Goal: Transaction & Acquisition: Purchase product/service

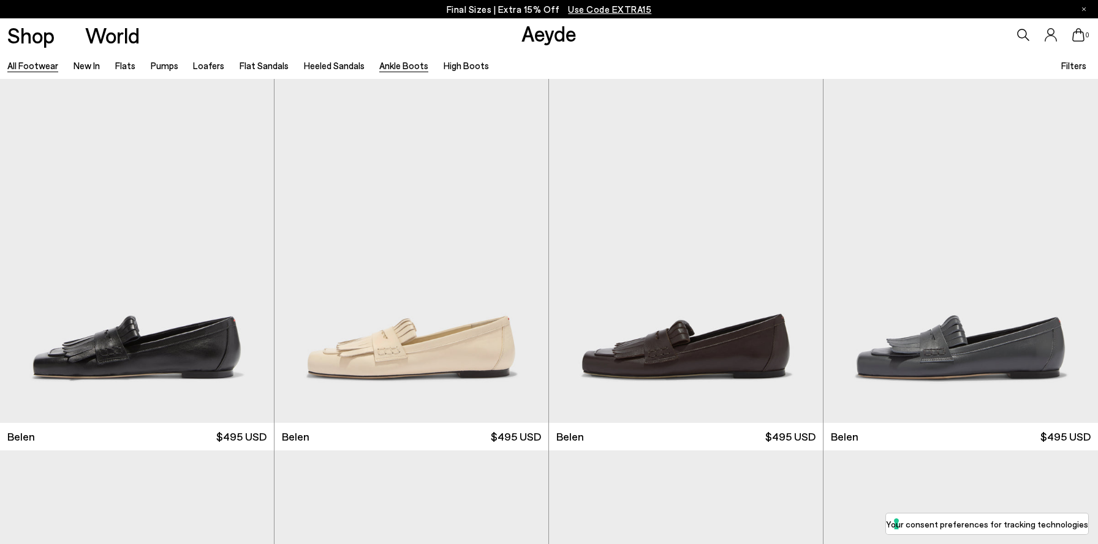
click at [392, 62] on link "Ankle Boots" at bounding box center [403, 65] width 49 height 11
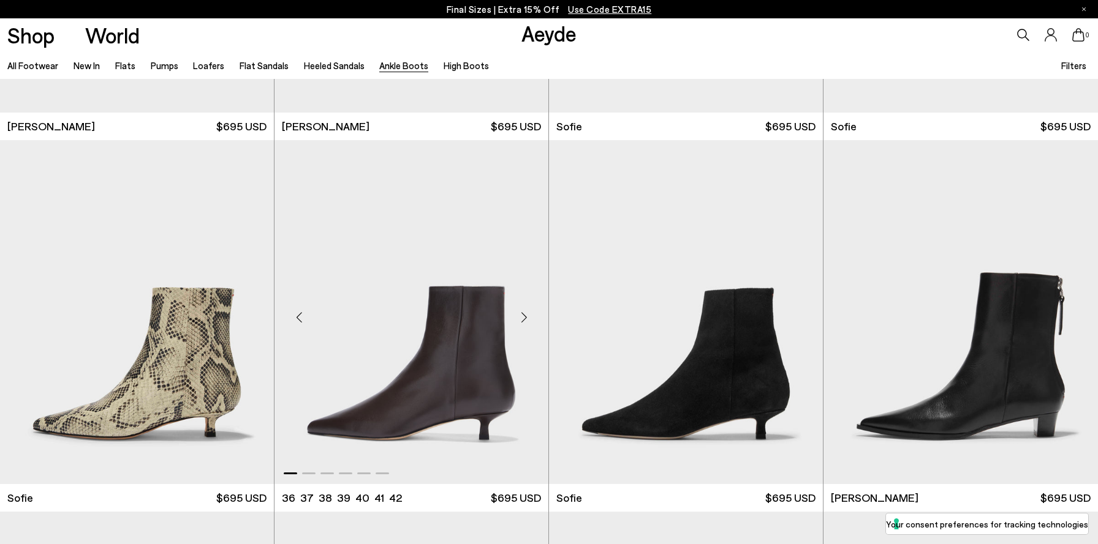
scroll to position [1377, 0]
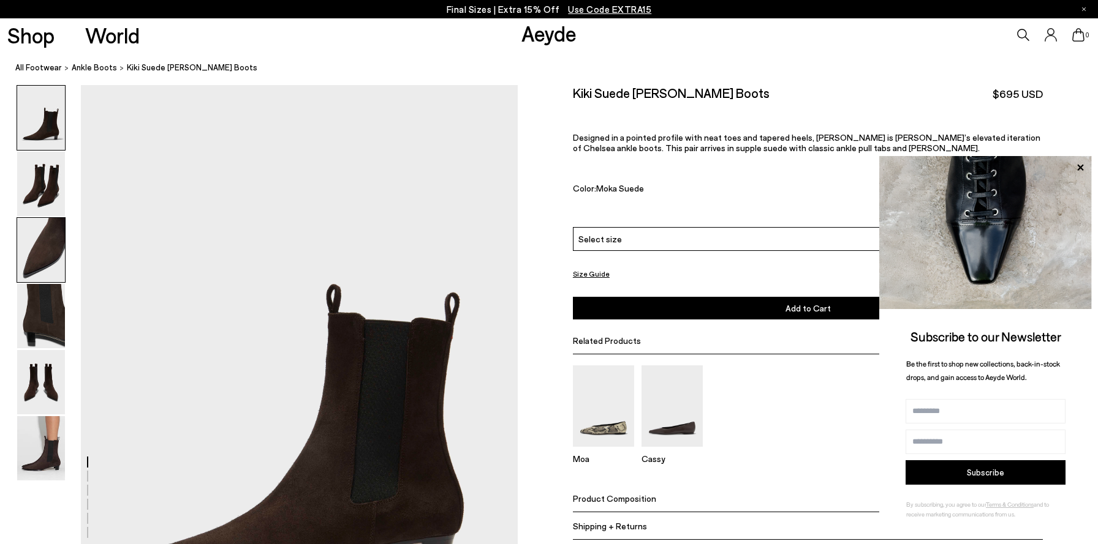
click at [39, 238] on img at bounding box center [41, 250] width 48 height 64
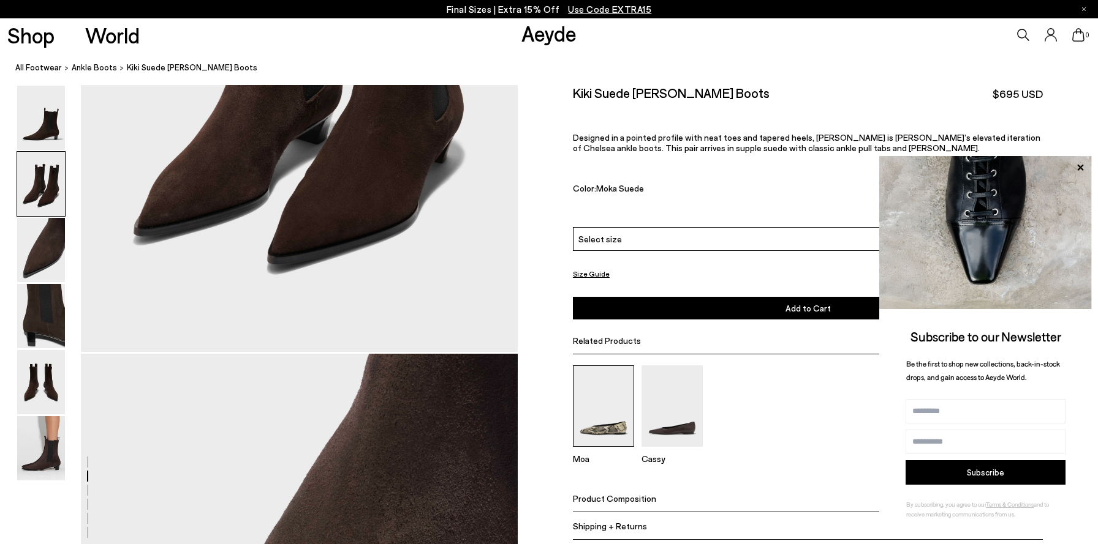
scroll to position [1170, 0]
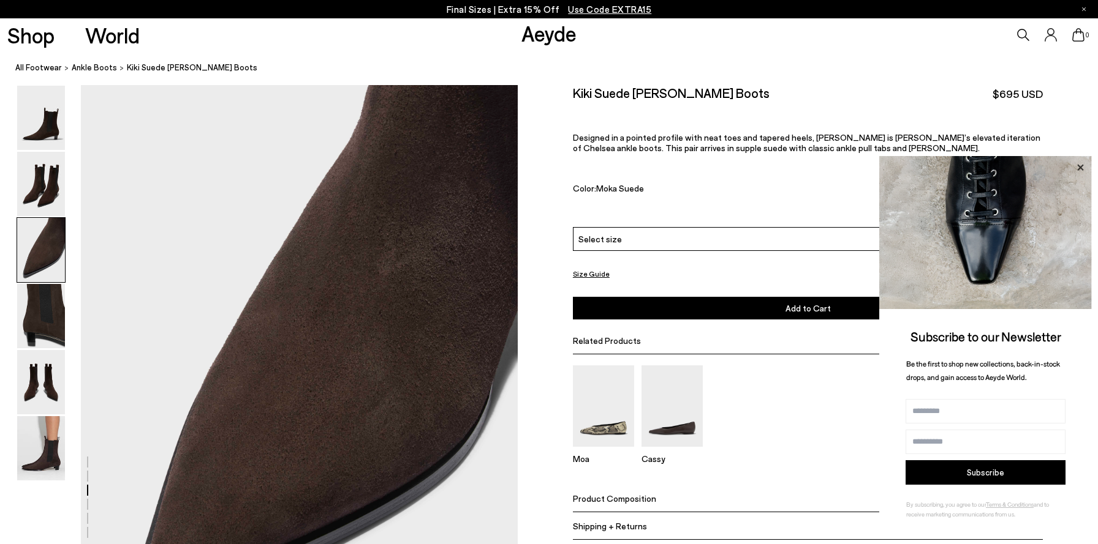
click at [1079, 167] on icon at bounding box center [1080, 167] width 6 height 6
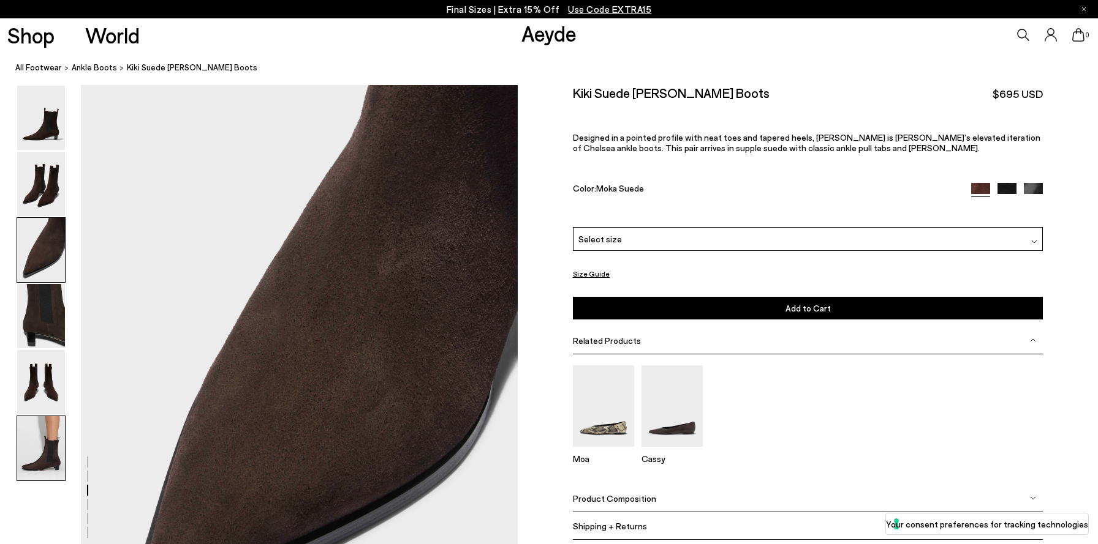
click at [40, 438] on img at bounding box center [41, 448] width 48 height 64
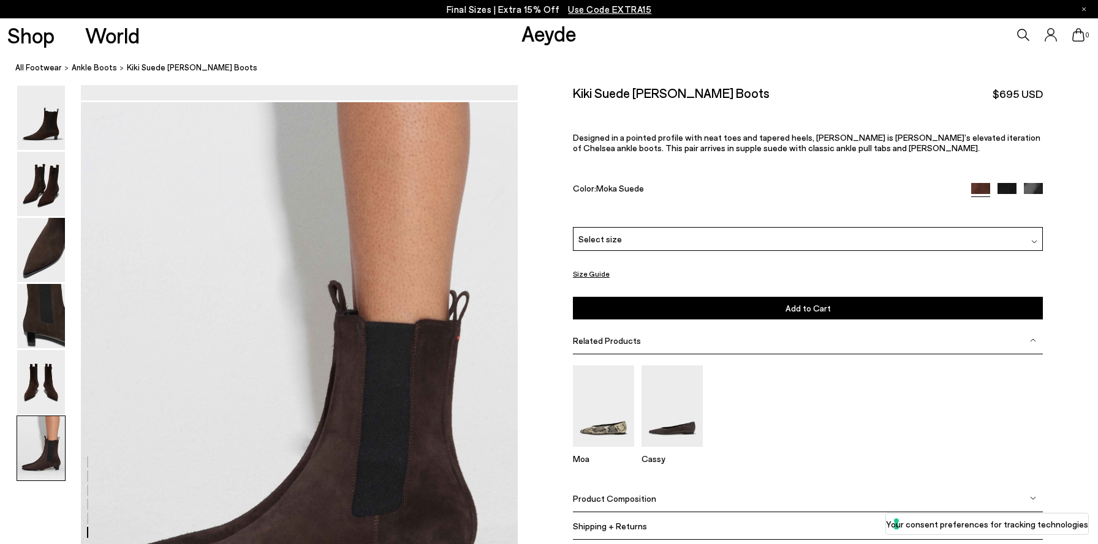
scroll to position [3007, 0]
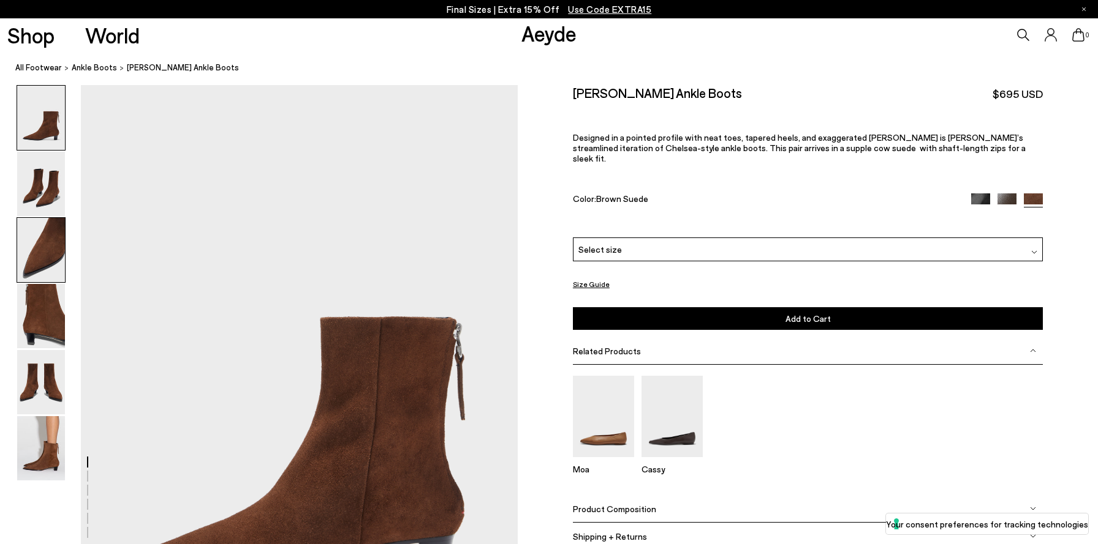
click at [40, 247] on img at bounding box center [41, 250] width 48 height 64
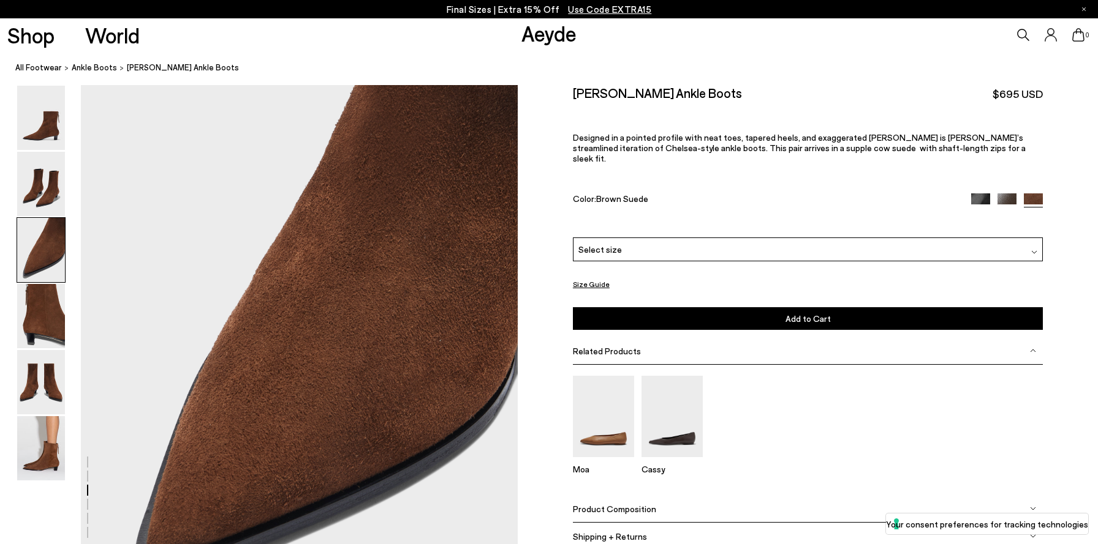
scroll to position [1203, 0]
click at [640, 244] on div "Select size" at bounding box center [808, 250] width 470 height 24
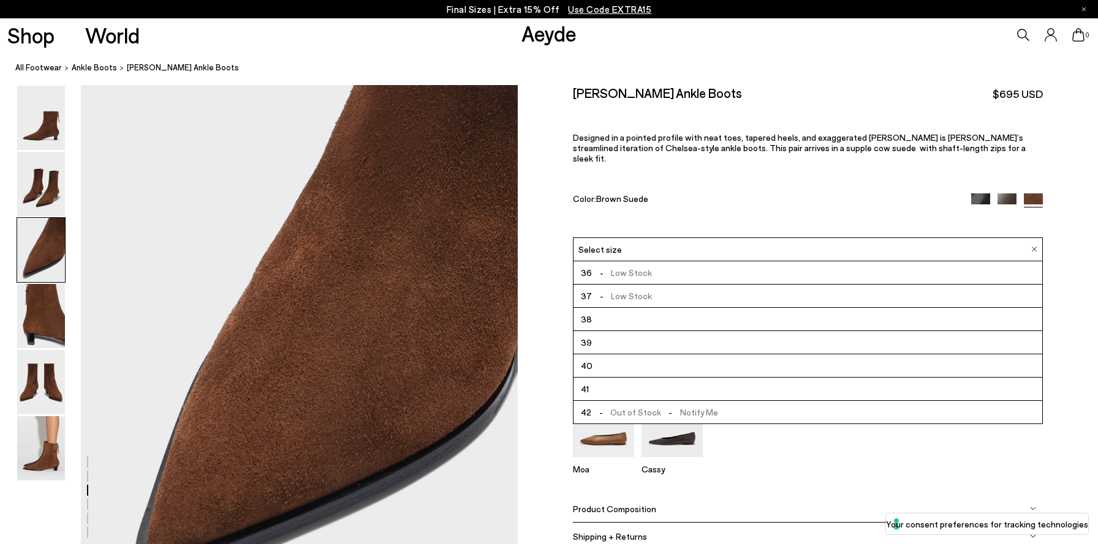
click at [723, 194] on div "Color: Brown Suede" at bounding box center [764, 201] width 383 height 14
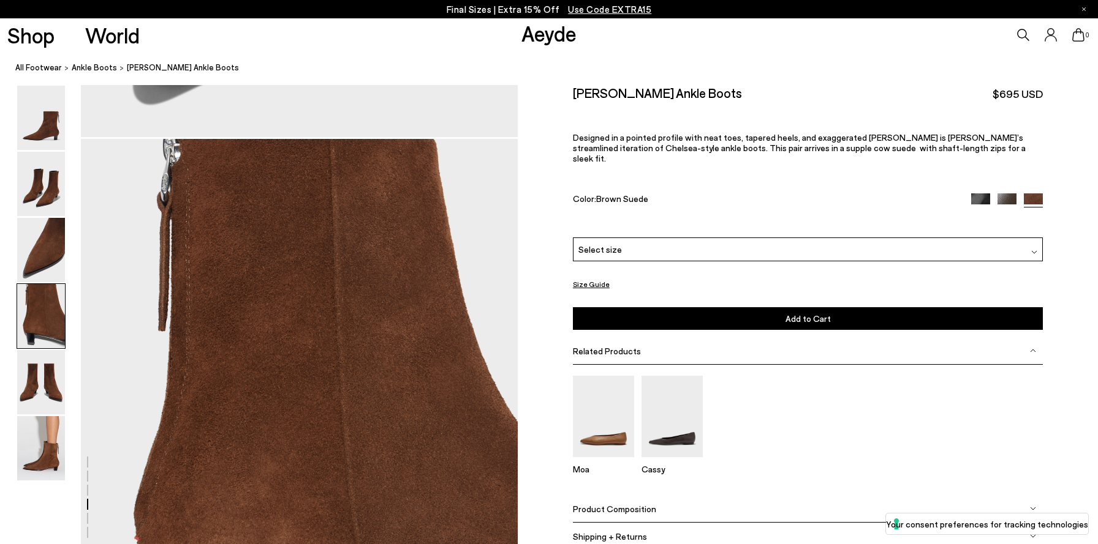
scroll to position [1709, 0]
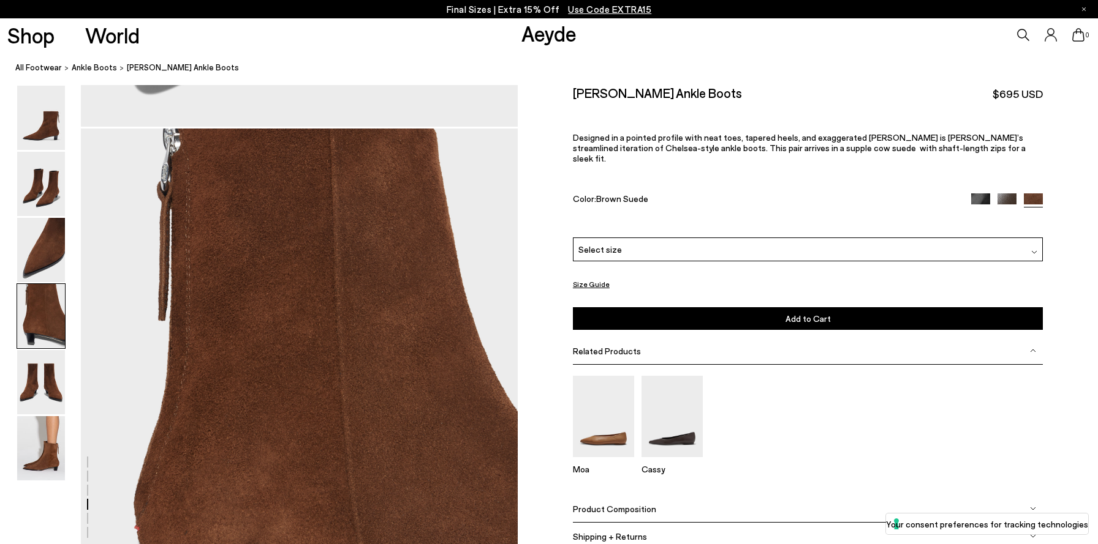
click at [650, 499] on div "Product Composition" at bounding box center [808, 509] width 470 height 28
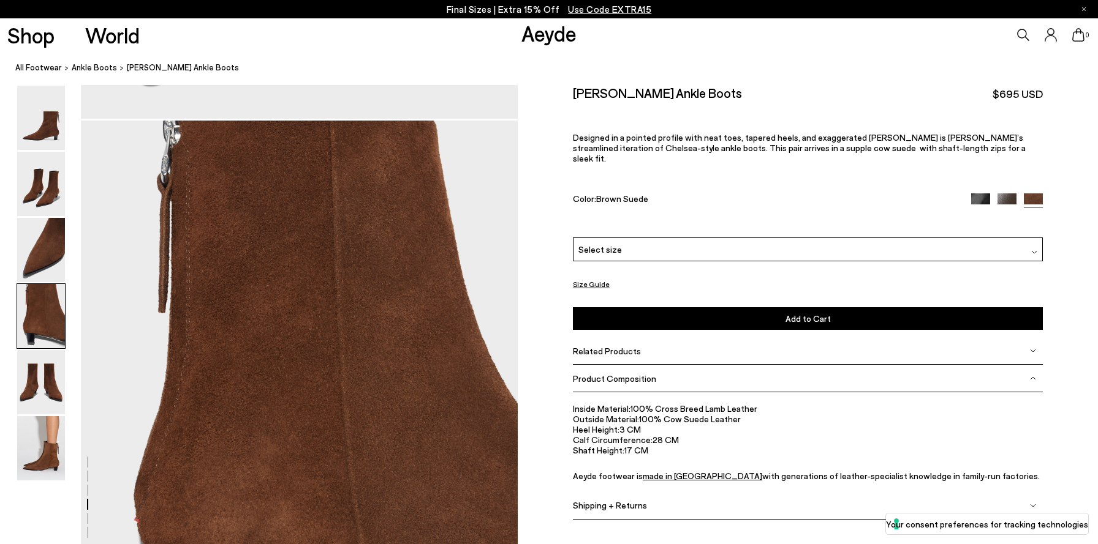
scroll to position [1719, 0]
click at [52, 465] on img at bounding box center [41, 448] width 48 height 64
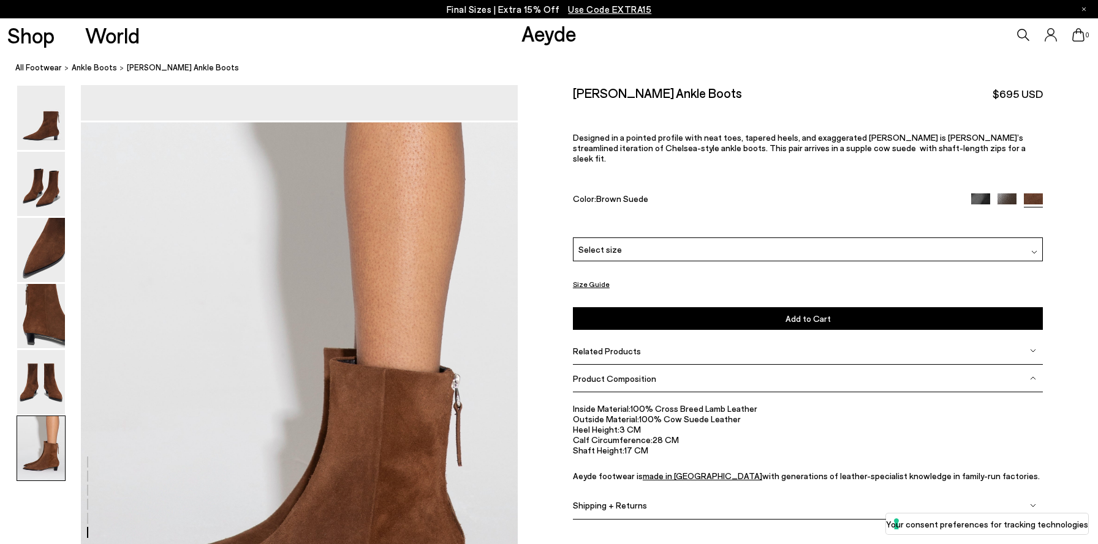
scroll to position [3007, 0]
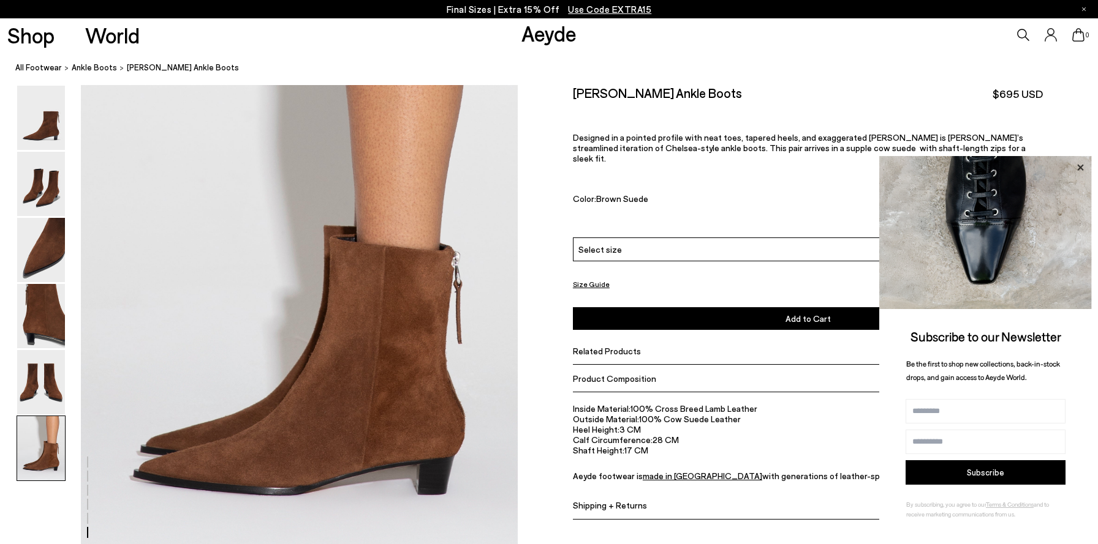
click at [1080, 166] on icon at bounding box center [1080, 167] width 6 height 6
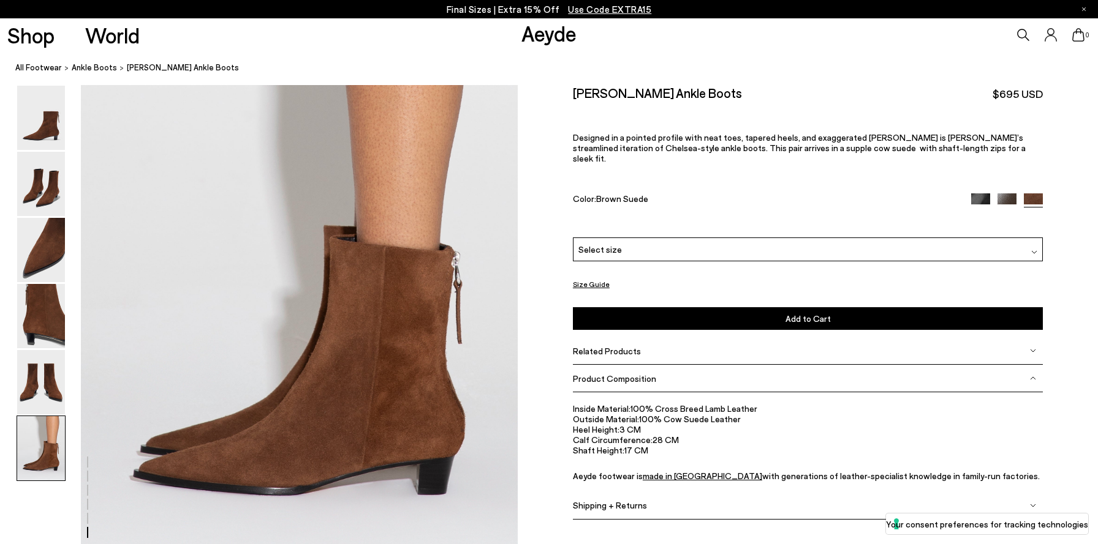
click at [894, 243] on div "Select size" at bounding box center [808, 250] width 470 height 24
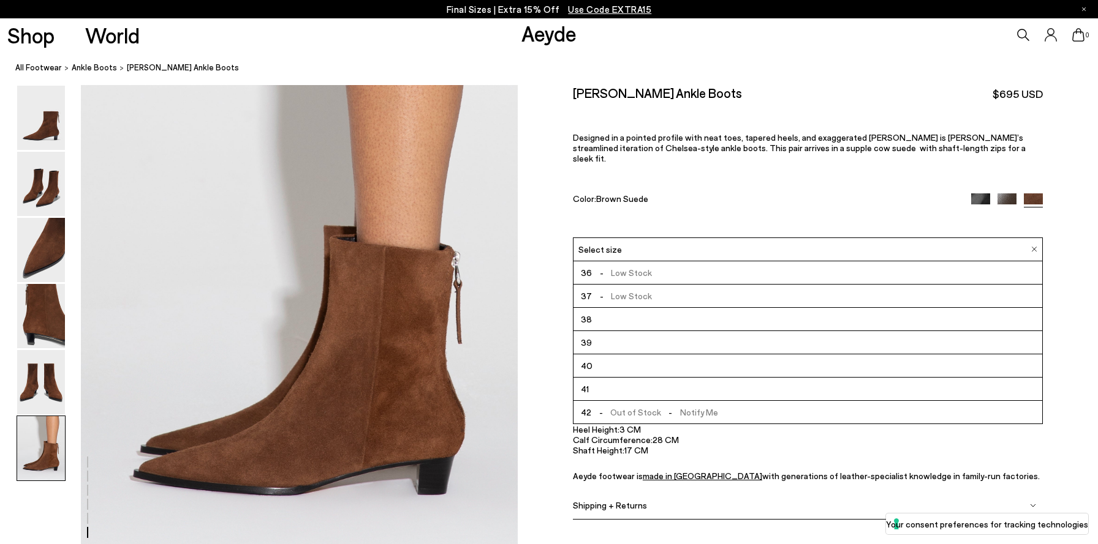
click at [925, 102] on div "Harriet Suede Ankle Boots $695 USD Designed in a pointed profile with neat toes…" at bounding box center [808, 161] width 470 height 153
